Goal: Information Seeking & Learning: Find specific fact

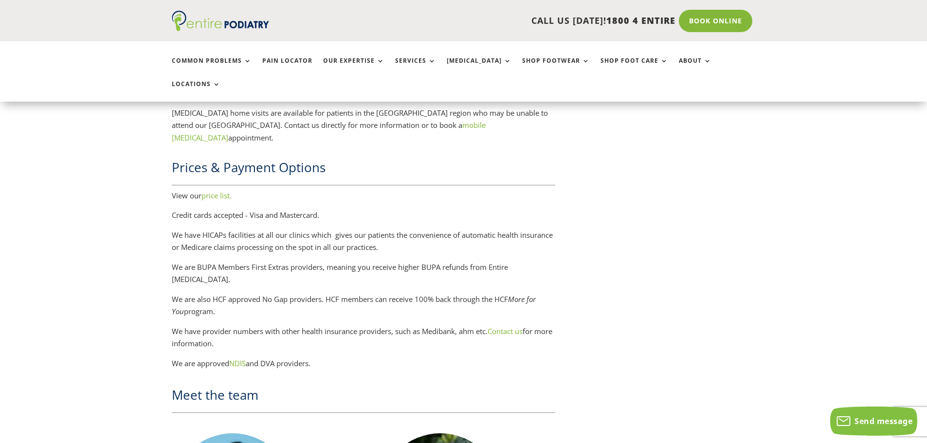
scroll to position [1363, 0]
click at [221, 190] on link "price list." at bounding box center [217, 195] width 30 height 10
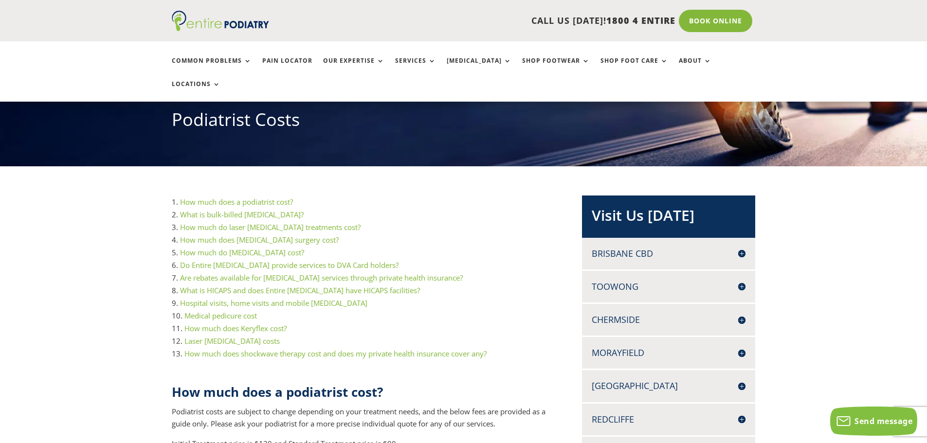
click at [261, 197] on link "How much does a podiatrist cost?" at bounding box center [236, 202] width 113 height 10
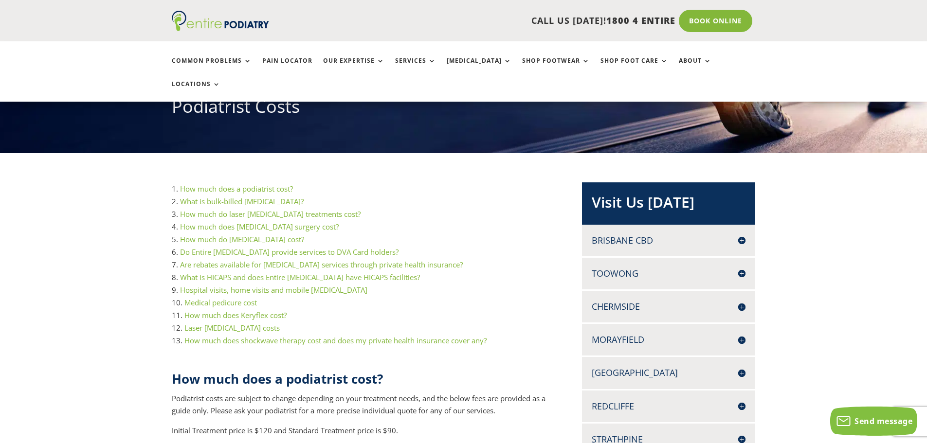
scroll to position [129, 0]
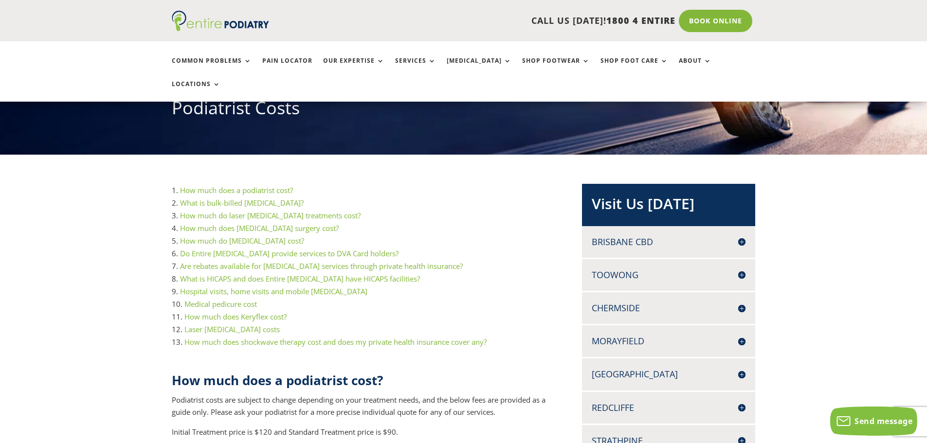
click at [219, 198] on link "What is bulk-billed [MEDICAL_DATA]?" at bounding box center [242, 203] width 124 height 10
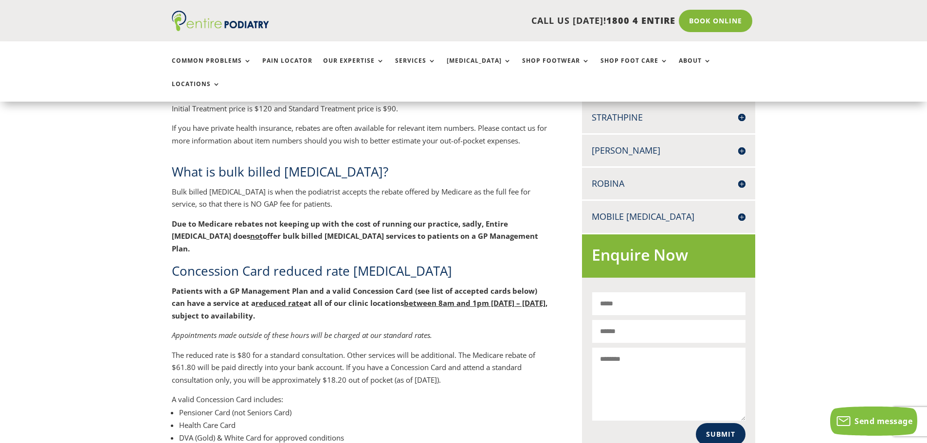
scroll to position [555, 0]
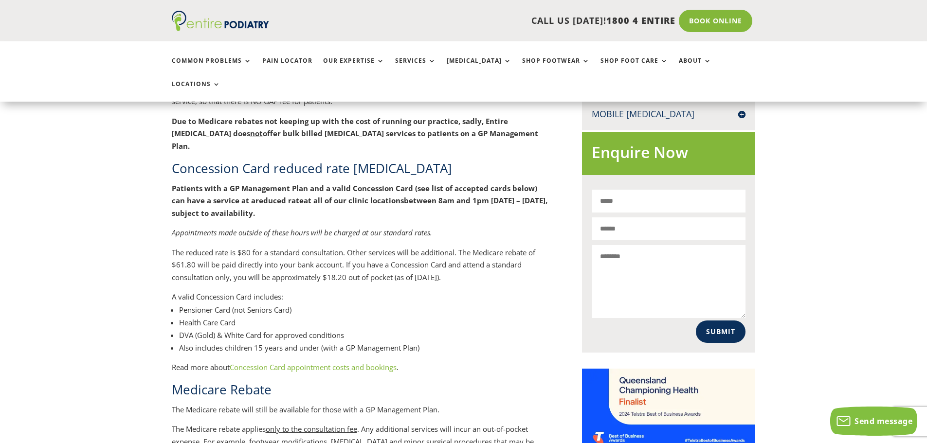
click at [271, 183] on p "Patients with a GP Management Plan and a valid Concession Card (see list of acc…" at bounding box center [361, 205] width 379 height 45
click at [371, 247] on p "The reduced rate is $80 for a standard consultation. Other services will be add…" at bounding box center [361, 269] width 379 height 45
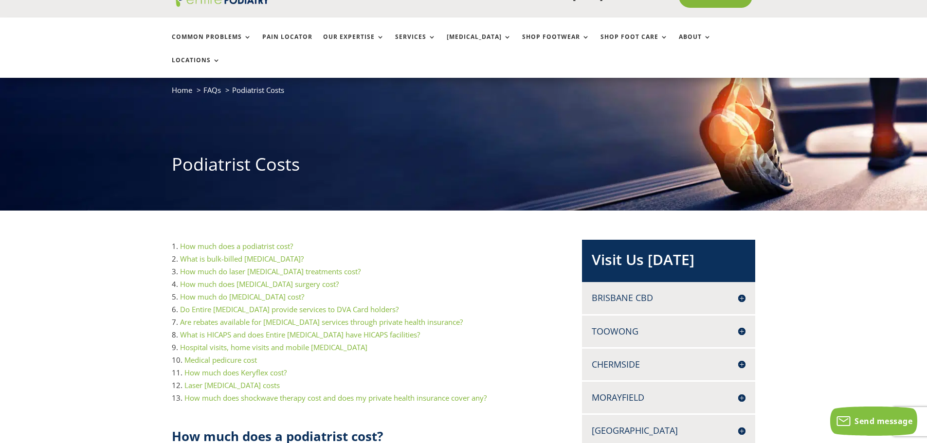
scroll to position [0, 0]
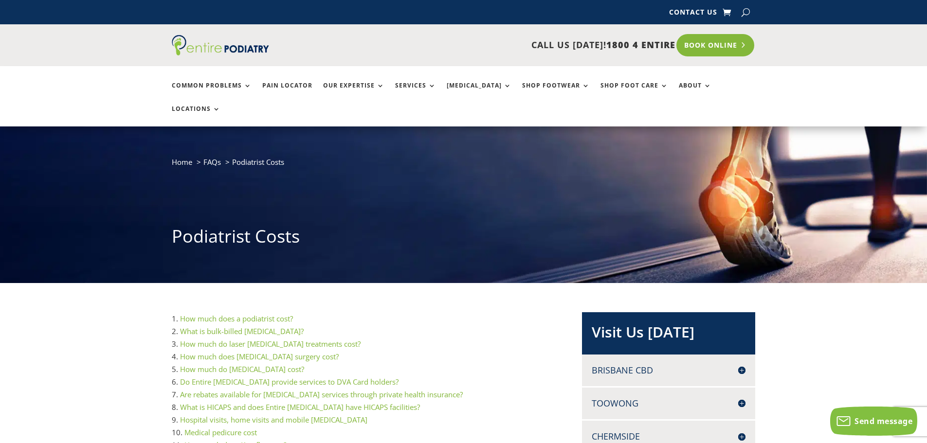
click at [692, 41] on link "Book Online" at bounding box center [716, 45] width 78 height 22
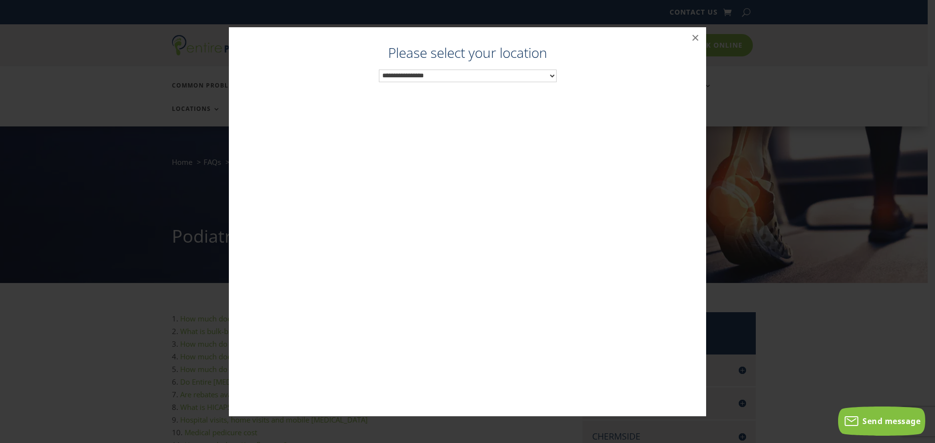
click at [549, 75] on select "**********" at bounding box center [468, 76] width 178 height 13
click at [693, 42] on button "×" at bounding box center [694, 37] width 21 height 21
